Goal: Information Seeking & Learning: Learn about a topic

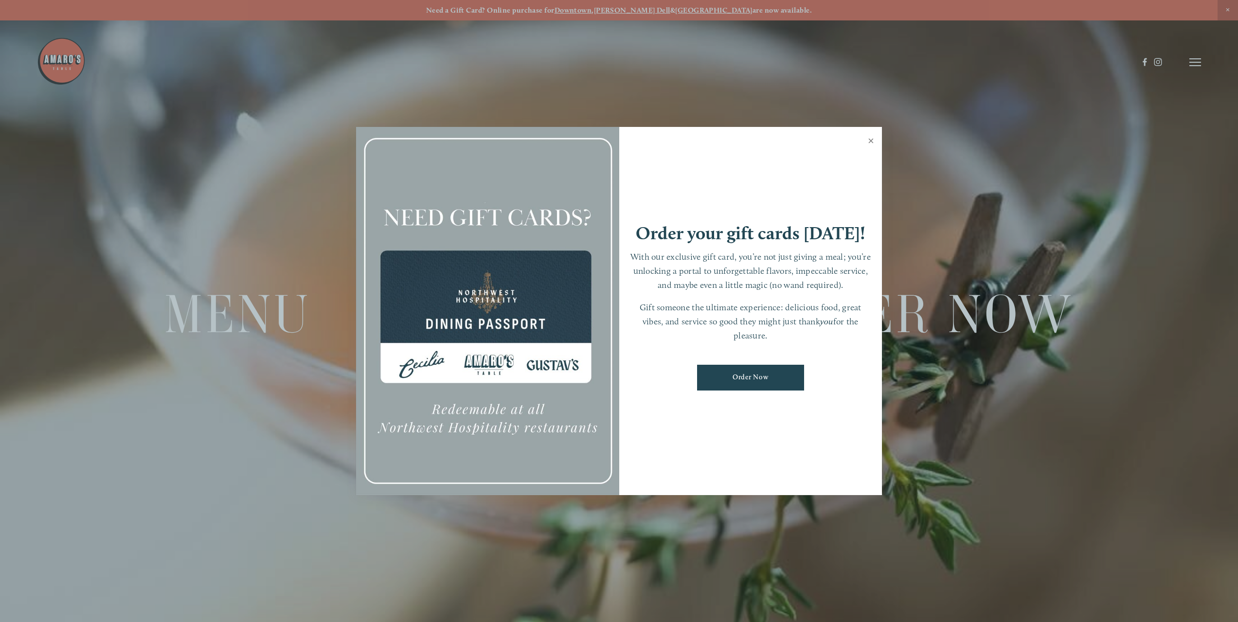
click at [871, 139] on link "Close" at bounding box center [871, 141] width 19 height 27
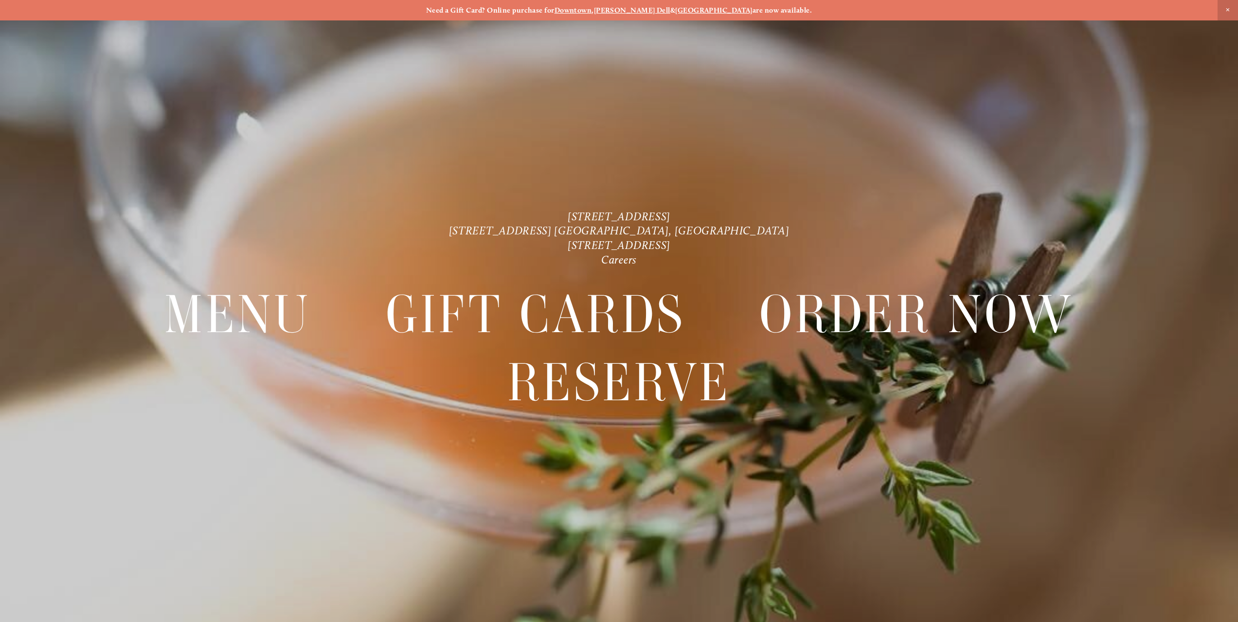
scroll to position [20, 0]
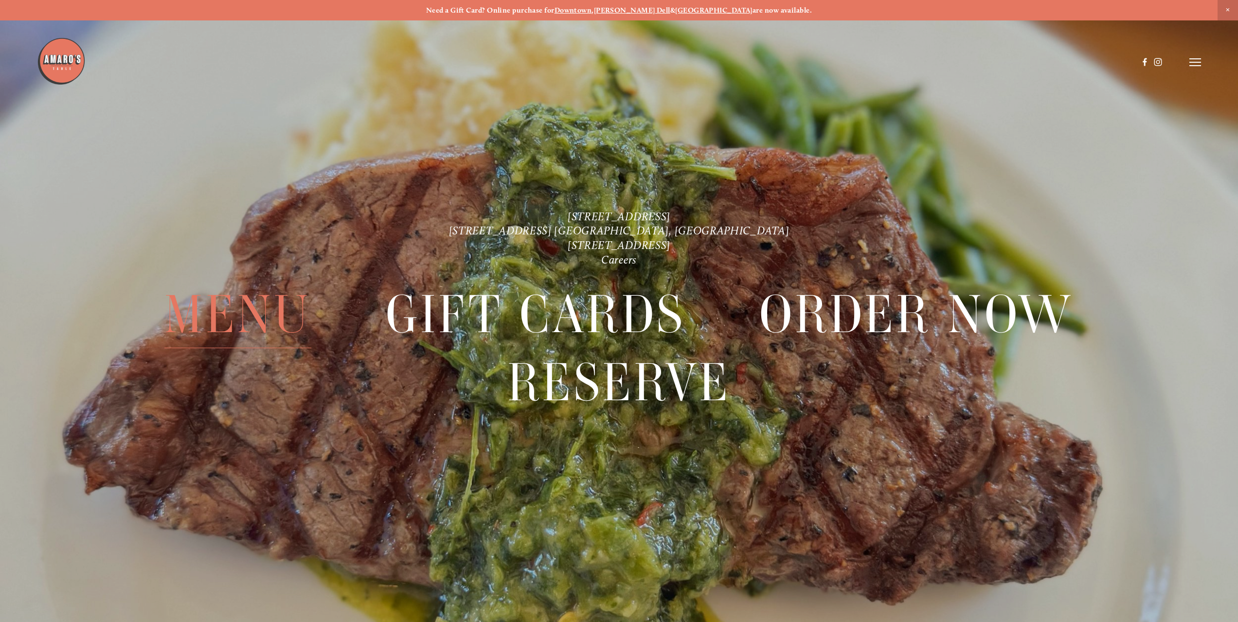
click at [230, 307] on span "Menu" at bounding box center [237, 314] width 147 height 68
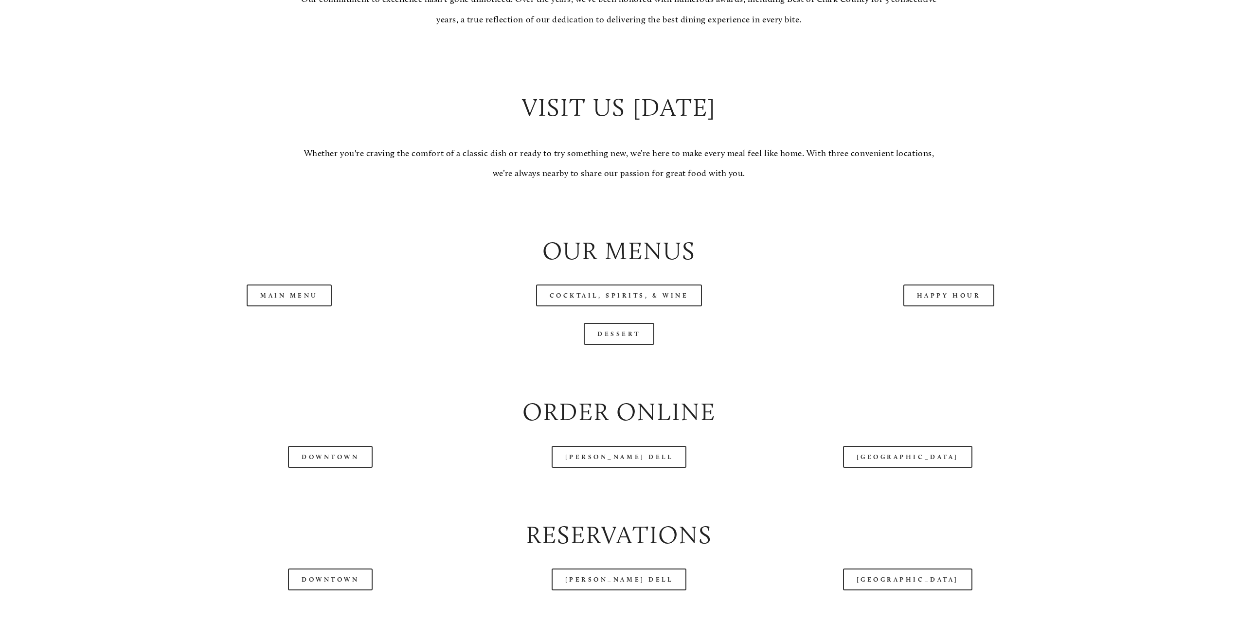
scroll to position [1119, 0]
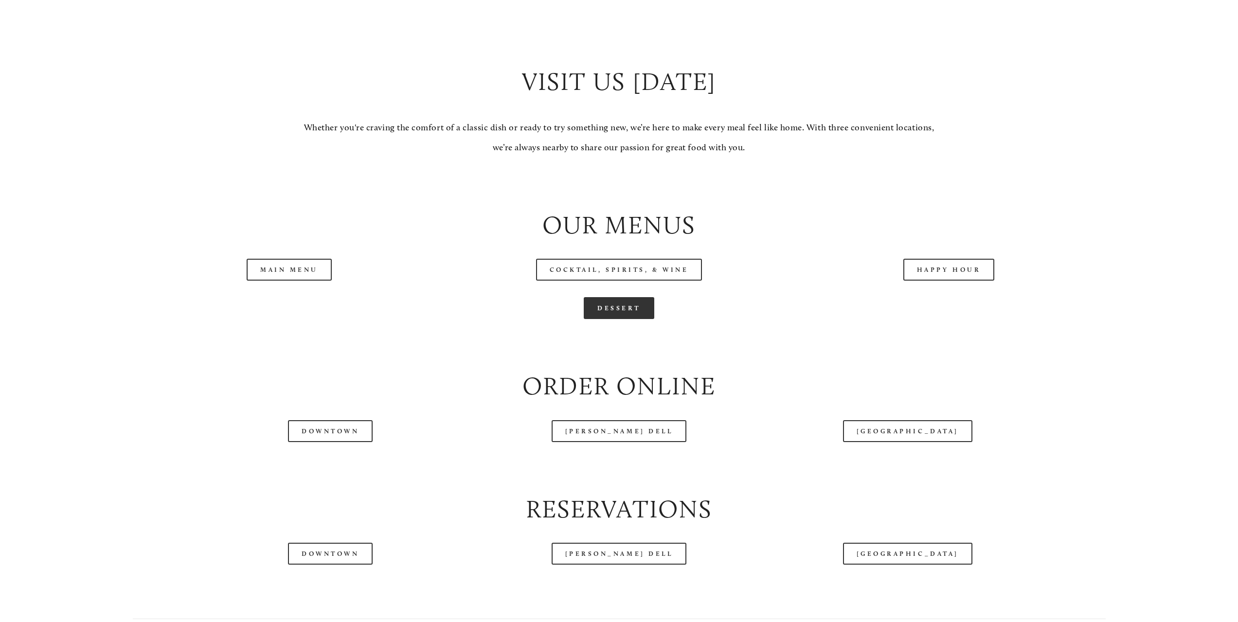
click at [618, 315] on link "Dessert" at bounding box center [619, 308] width 71 height 22
click at [304, 271] on link "Main Menu" at bounding box center [289, 270] width 85 height 22
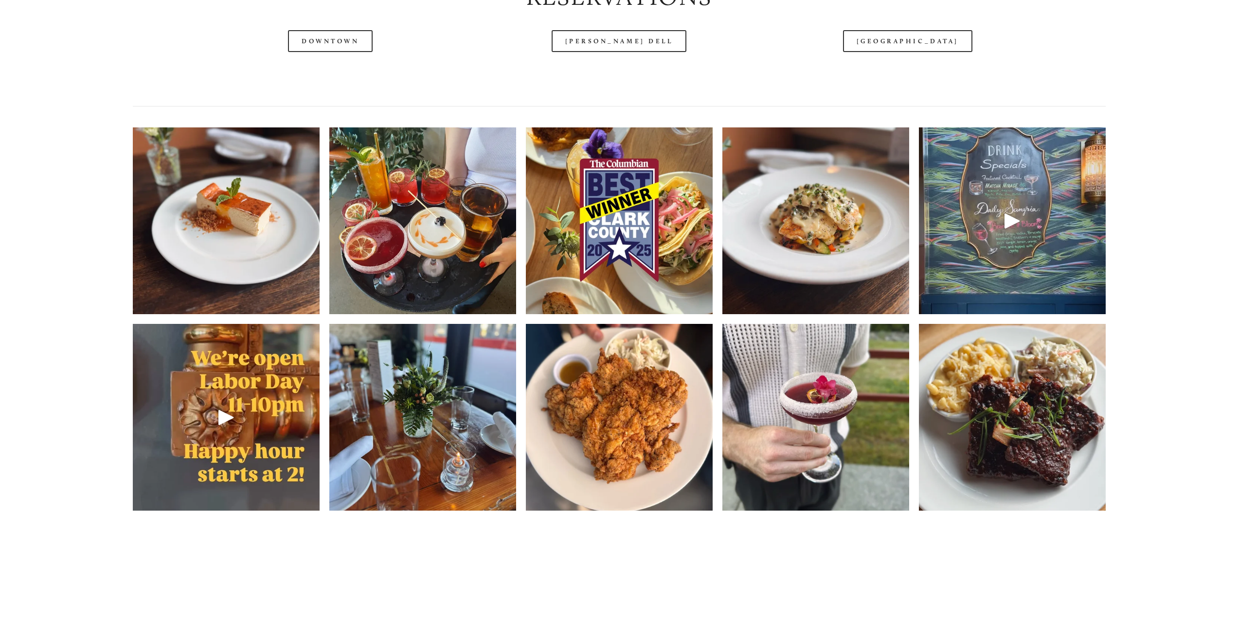
scroll to position [1651, 0]
